Goal: Task Accomplishment & Management: Use online tool/utility

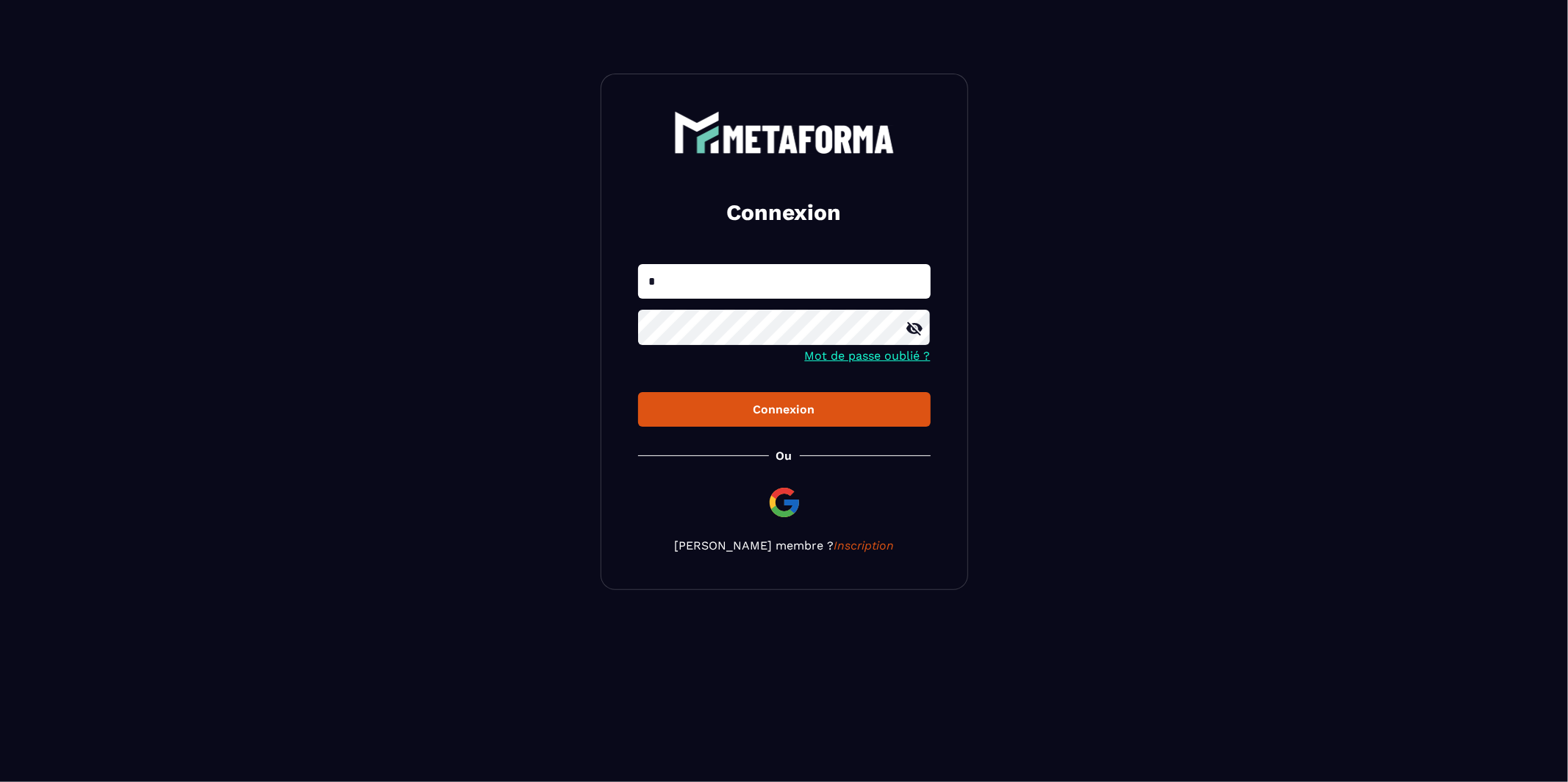
click at [710, 292] on input "*" at bounding box center [784, 281] width 292 height 34
type input "**********"
click at [757, 412] on div "Connexion" at bounding box center [784, 409] width 269 height 14
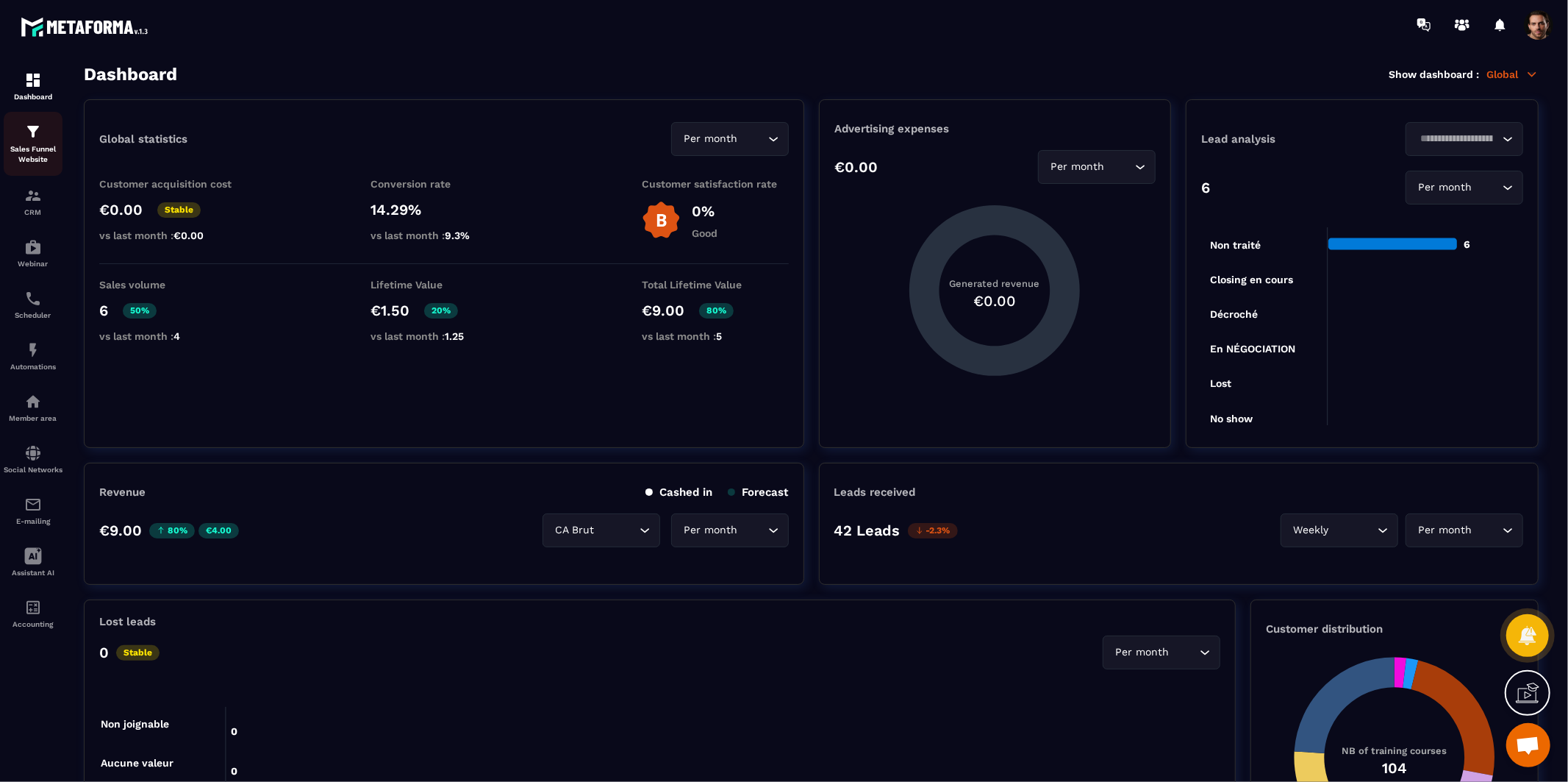
click at [25, 141] on div "Sales Funnel Website" at bounding box center [33, 143] width 59 height 42
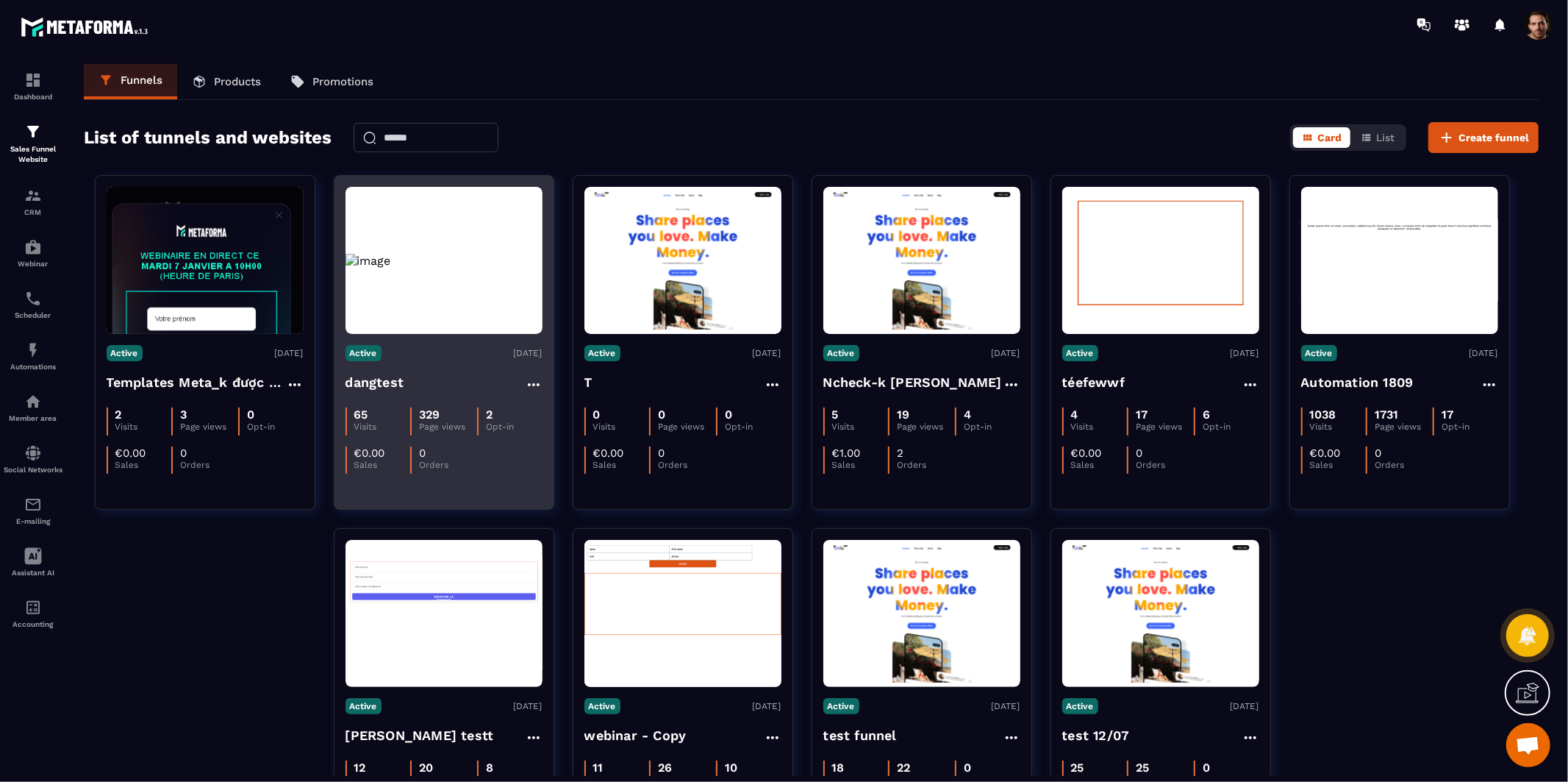
click at [405, 256] on img at bounding box center [444, 261] width 197 height 14
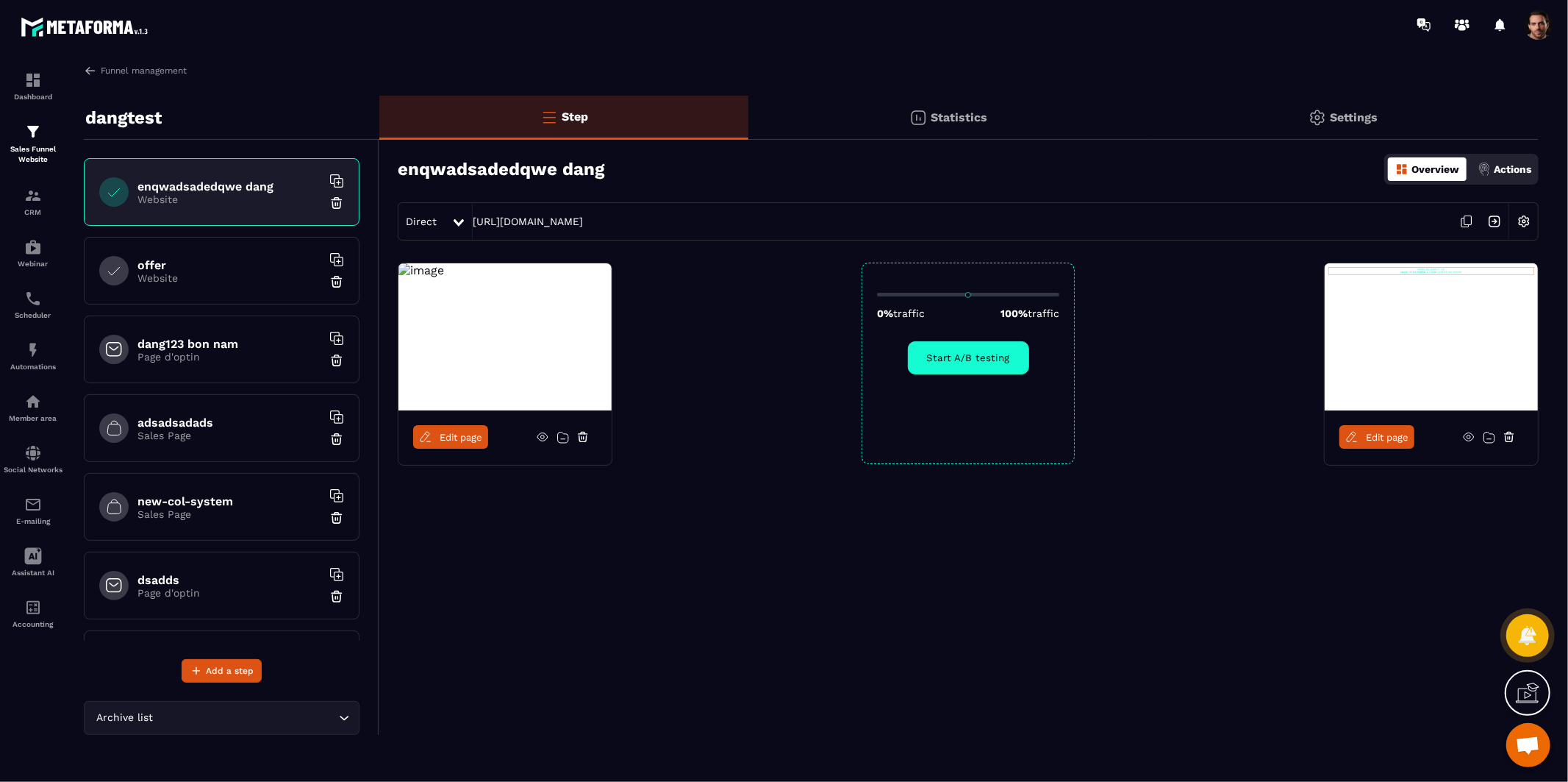
click at [460, 427] on link "Edit page" at bounding box center [451, 437] width 75 height 24
